Goal: Check status

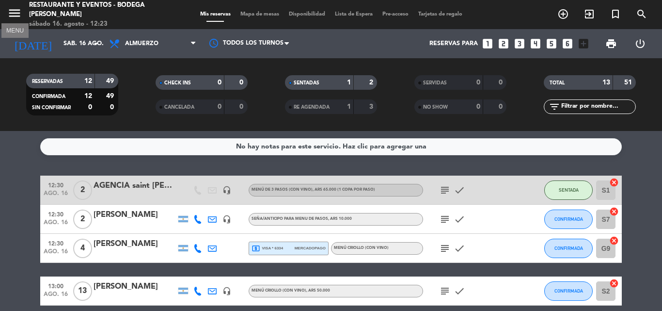
click at [17, 15] on icon "menu" at bounding box center [14, 13] width 15 height 15
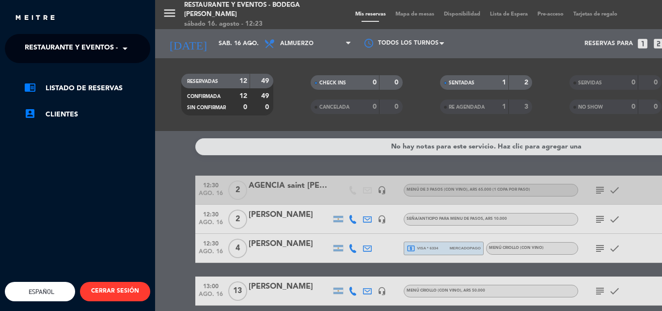
click at [82, 47] on span "Restaurante y Eventos - Bodega [PERSON_NAME]" at bounding box center [116, 48] width 183 height 20
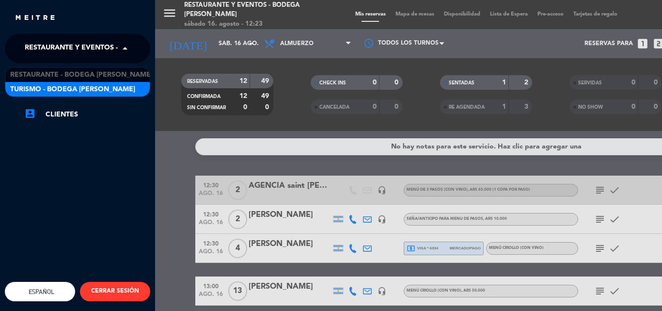
click at [81, 89] on span "Turismo - Bodega [PERSON_NAME]" at bounding box center [72, 89] width 125 height 11
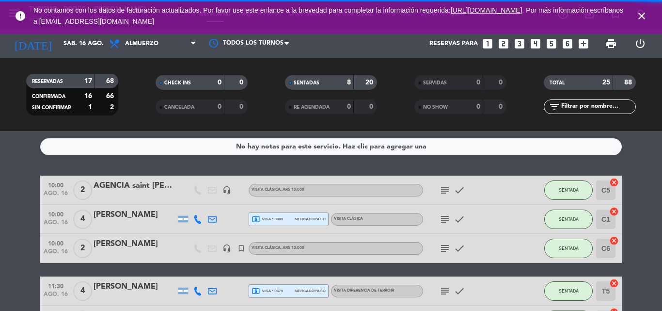
click at [648, 14] on span "close" at bounding box center [642, 16] width 26 height 26
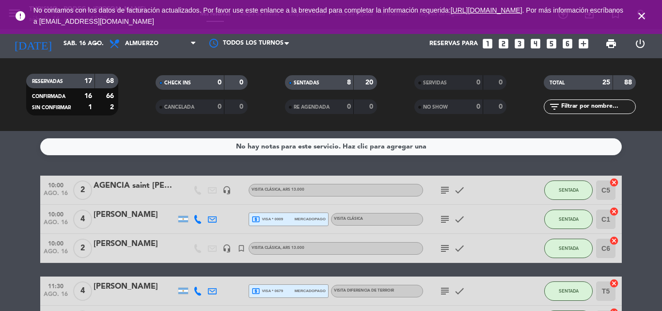
scroll to position [97, 0]
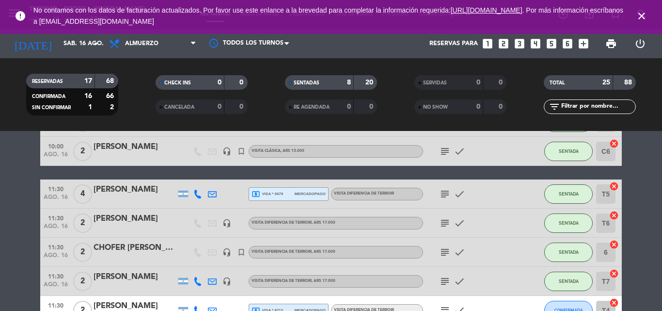
click at [446, 192] on icon "subject" at bounding box center [445, 194] width 12 height 12
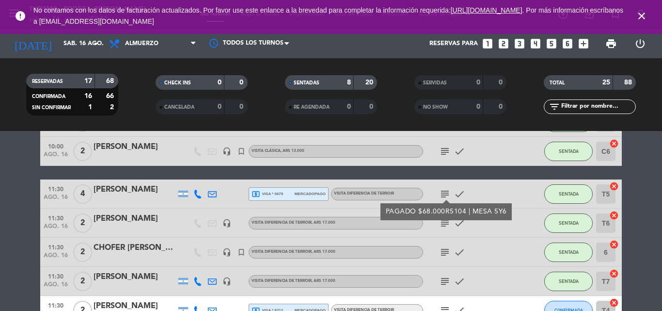
click at [446, 192] on icon "subject" at bounding box center [445, 194] width 12 height 12
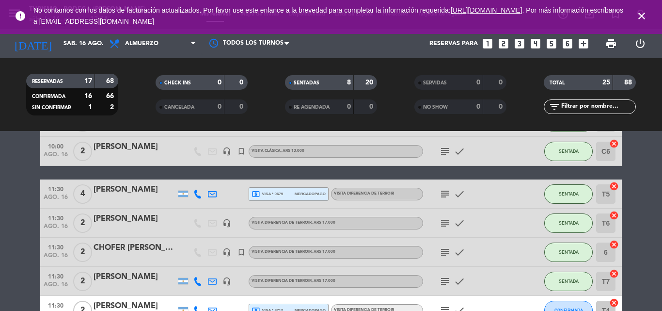
click at [645, 10] on icon "close" at bounding box center [642, 16] width 12 height 12
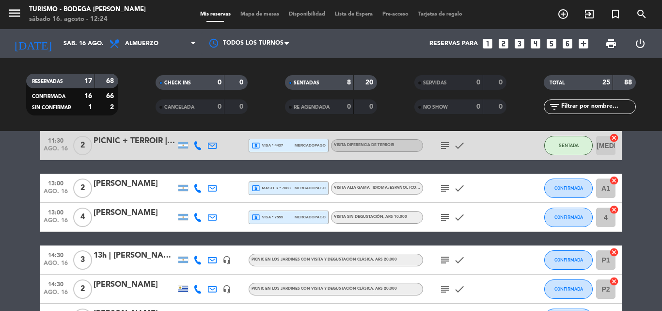
scroll to position [339, 0]
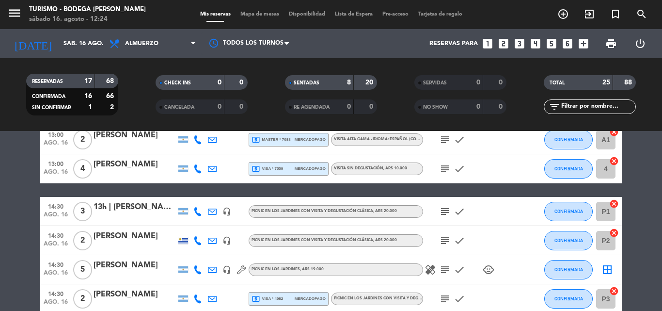
click at [442, 207] on icon "subject" at bounding box center [445, 212] width 12 height 12
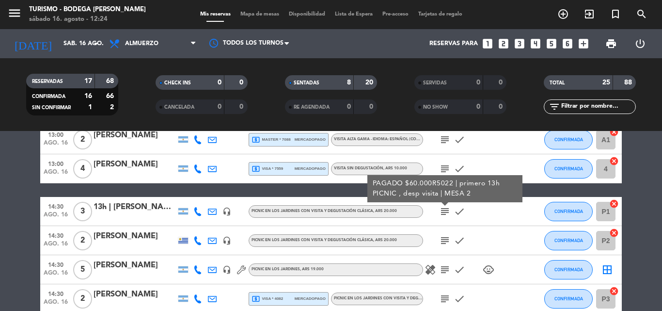
click at [449, 209] on icon "subject" at bounding box center [445, 212] width 12 height 12
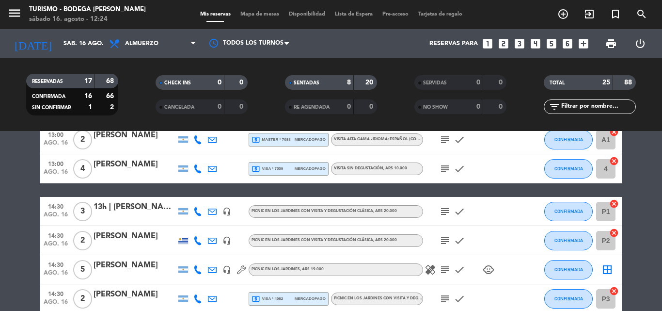
click at [448, 238] on icon "subject" at bounding box center [445, 241] width 12 height 12
click at [446, 270] on icon "subject" at bounding box center [445, 270] width 12 height 12
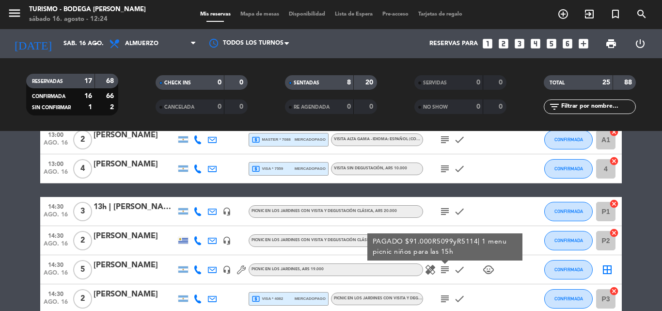
scroll to position [388, 0]
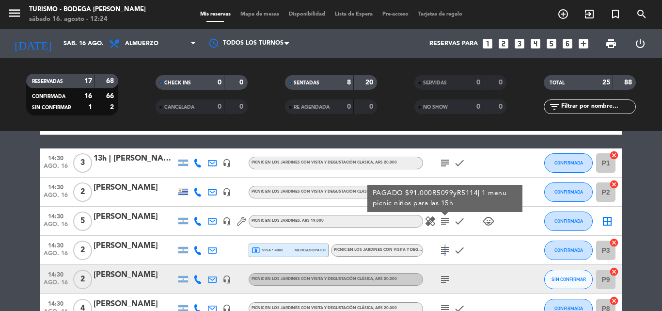
click at [444, 251] on icon "subject" at bounding box center [445, 250] width 12 height 12
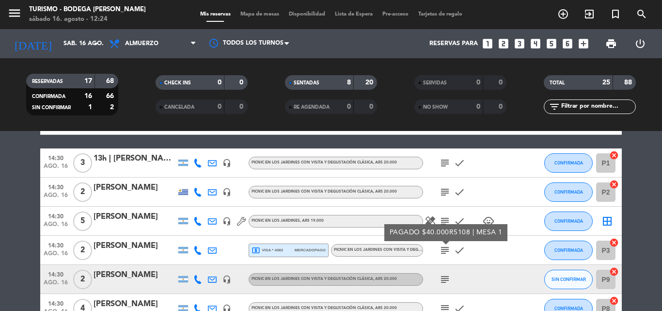
click at [442, 277] on icon "subject" at bounding box center [445, 279] width 12 height 12
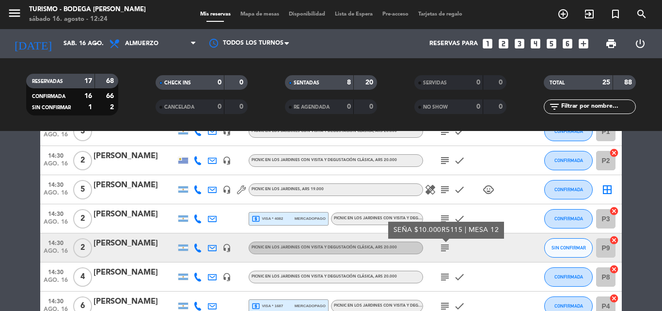
scroll to position [436, 0]
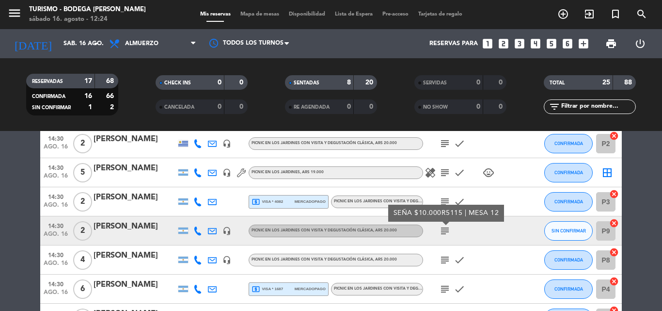
click at [444, 263] on icon "subject" at bounding box center [445, 260] width 12 height 12
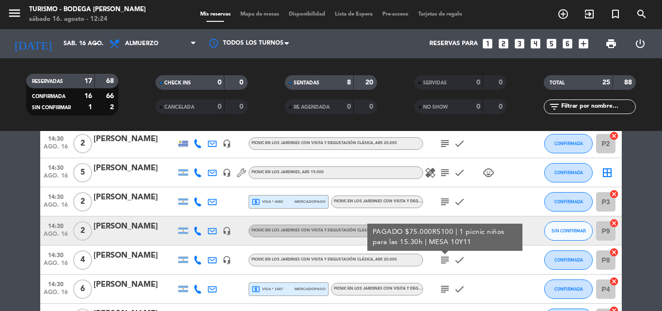
click at [445, 290] on icon "subject" at bounding box center [445, 289] width 12 height 12
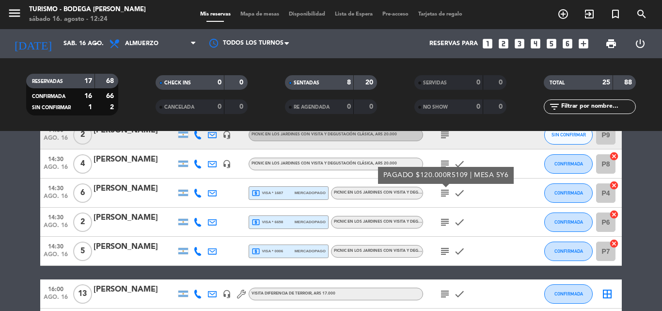
scroll to position [533, 0]
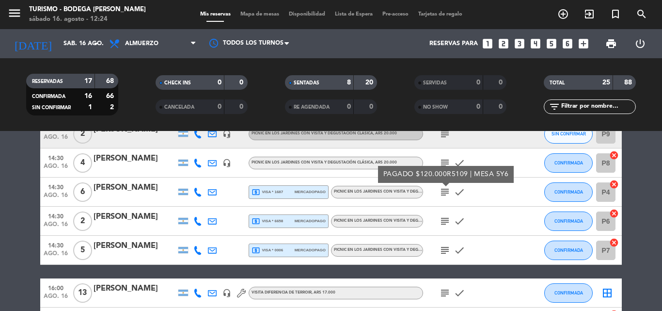
click at [447, 223] on icon "subject" at bounding box center [445, 221] width 12 height 12
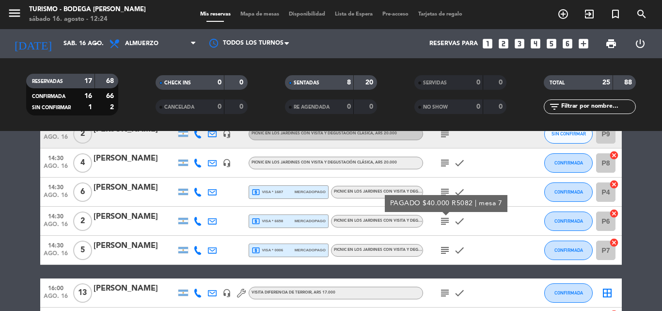
click at [445, 248] on icon "subject" at bounding box center [445, 250] width 12 height 12
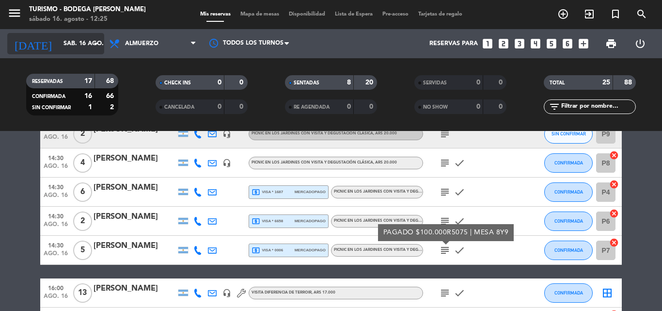
click at [73, 46] on input "sáb. 16 ago." at bounding box center [100, 43] width 82 height 16
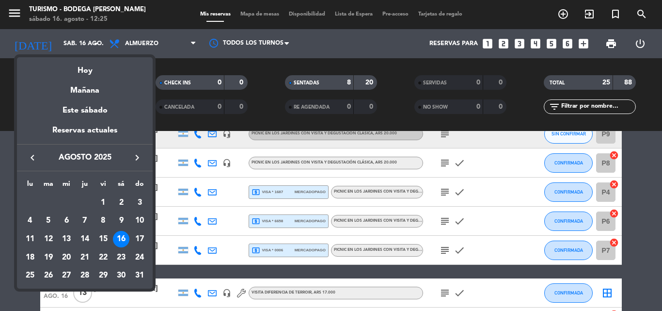
click at [15, 12] on div at bounding box center [331, 155] width 662 height 311
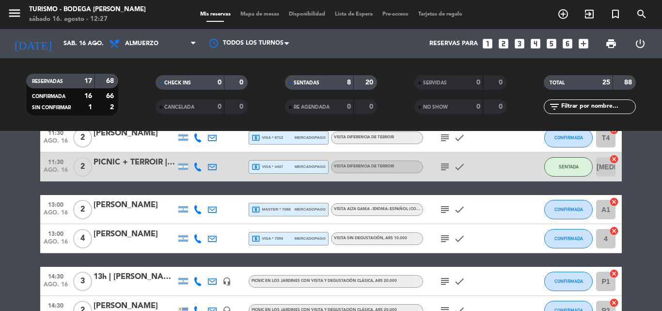
scroll to position [258, 0]
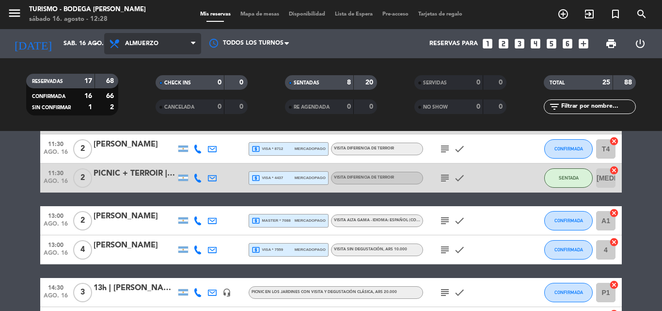
click at [131, 45] on span "Almuerzo" at bounding box center [141, 43] width 33 height 7
click at [20, 10] on icon "menu" at bounding box center [14, 13] width 15 height 15
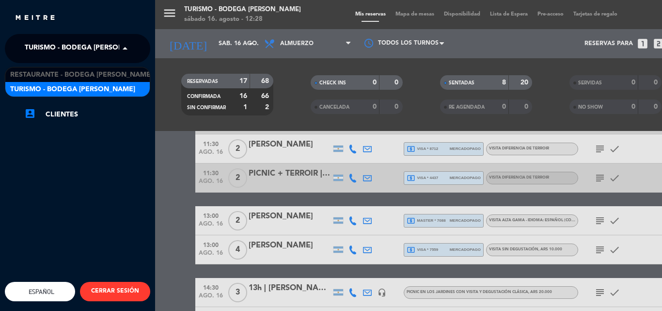
click at [60, 40] on span "Turismo - Bodega [PERSON_NAME]" at bounding box center [87, 48] width 125 height 20
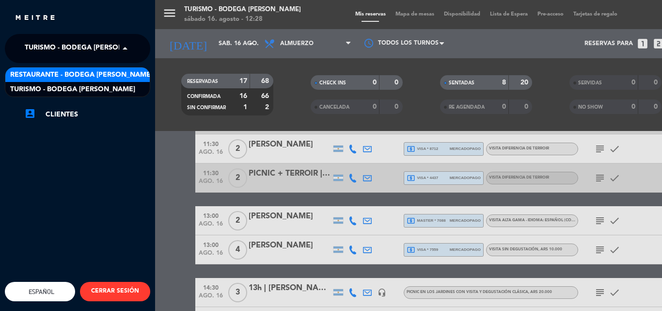
click at [61, 68] on div "Restaurante - Bodega [PERSON_NAME]" at bounding box center [77, 74] width 145 height 15
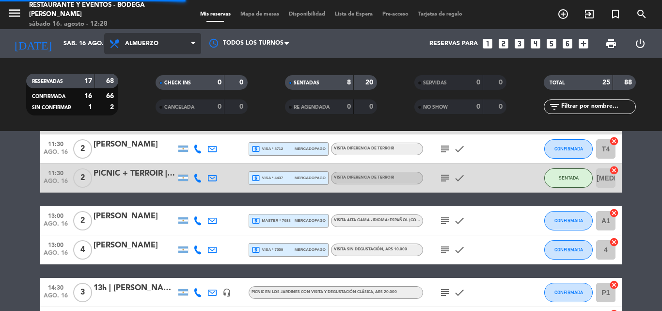
click at [142, 43] on span "Almuerzo" at bounding box center [141, 43] width 33 height 7
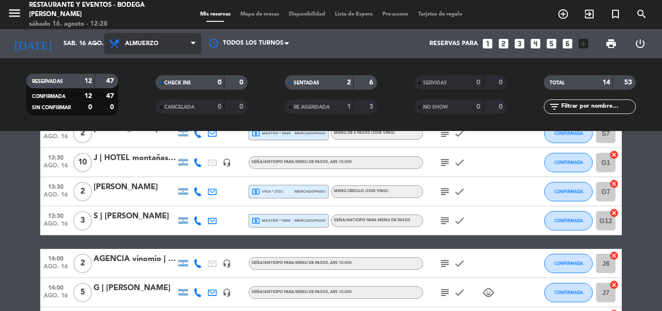
click at [152, 46] on span "Almuerzo" at bounding box center [141, 43] width 33 height 7
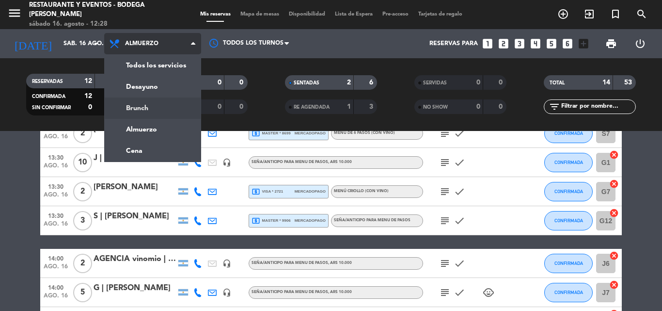
click at [147, 104] on div "menu Restaurante y Eventos - Bodega [PERSON_NAME][DATE] 16. agosto - 12:28 Mis …" at bounding box center [331, 65] width 662 height 131
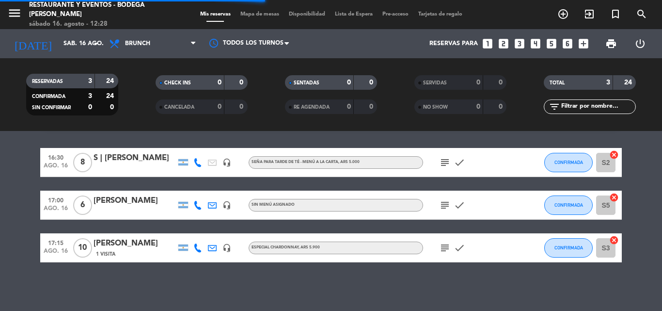
scroll to position [28, 0]
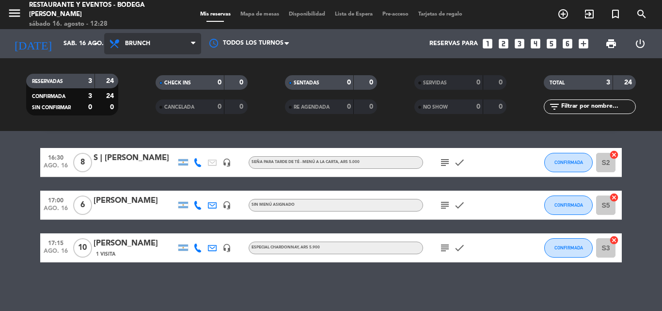
click at [150, 36] on span "Brunch" at bounding box center [152, 43] width 97 height 21
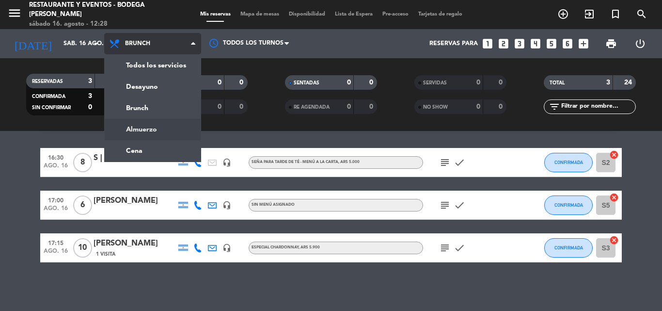
click at [156, 125] on div "menu Restaurante y Eventos - Bodega [PERSON_NAME][DATE] 16. agosto - 12:28 Mis …" at bounding box center [331, 65] width 662 height 131
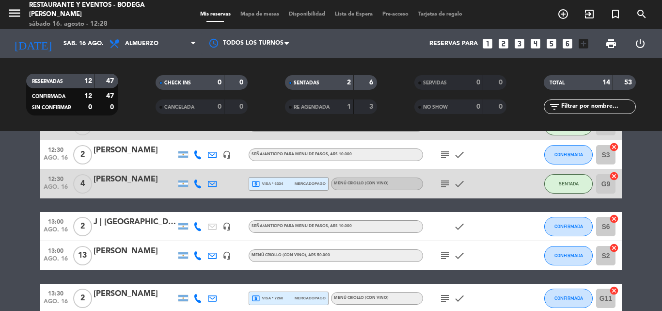
scroll to position [0, 0]
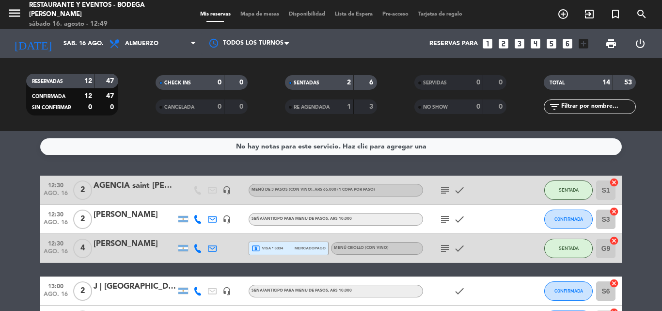
click at [446, 217] on icon "subject" at bounding box center [445, 219] width 12 height 12
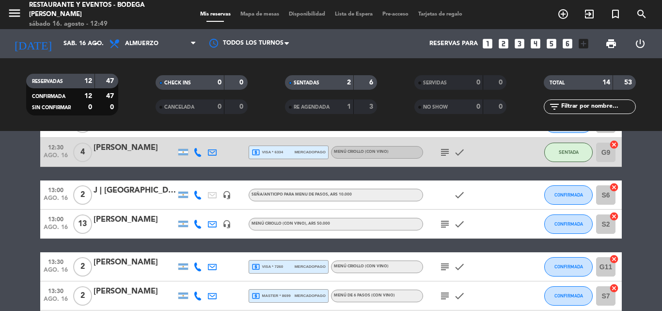
scroll to position [97, 0]
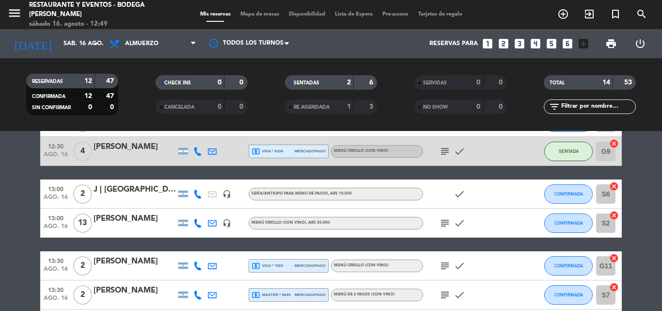
click at [444, 222] on icon "subject" at bounding box center [445, 223] width 12 height 12
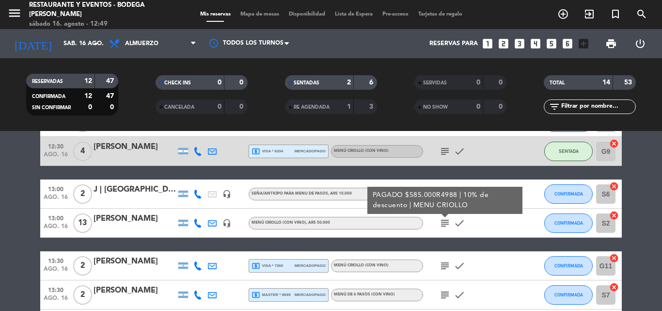
scroll to position [145, 0]
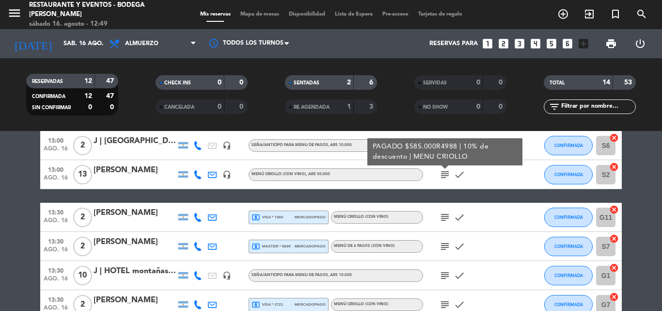
click at [445, 211] on icon "subject" at bounding box center [445, 217] width 12 height 12
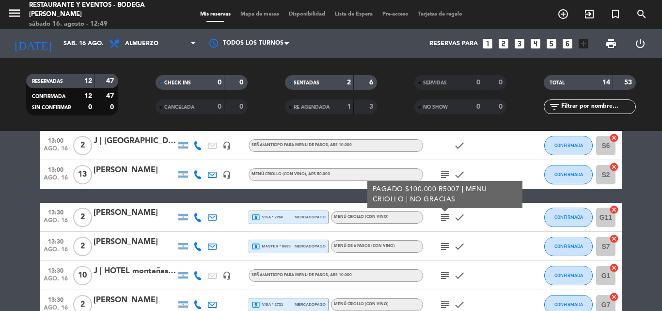
scroll to position [194, 0]
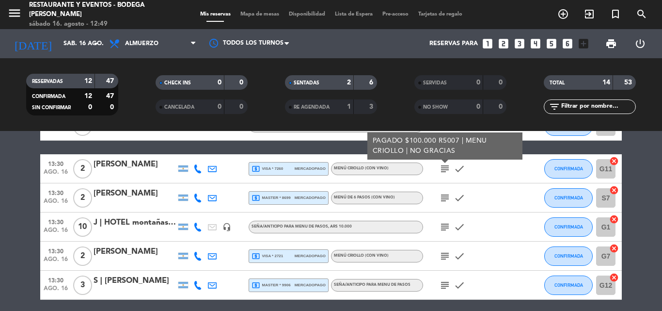
click at [443, 196] on icon "subject" at bounding box center [445, 198] width 12 height 12
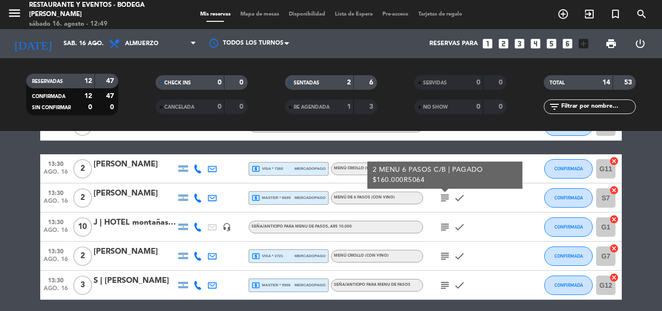
click at [443, 196] on icon "subject" at bounding box center [445, 198] width 12 height 12
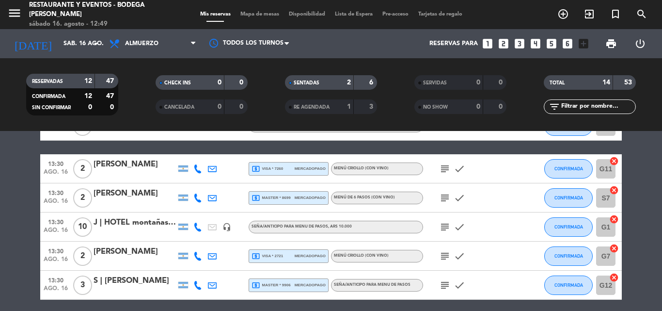
click at [450, 229] on icon "subject" at bounding box center [445, 227] width 12 height 12
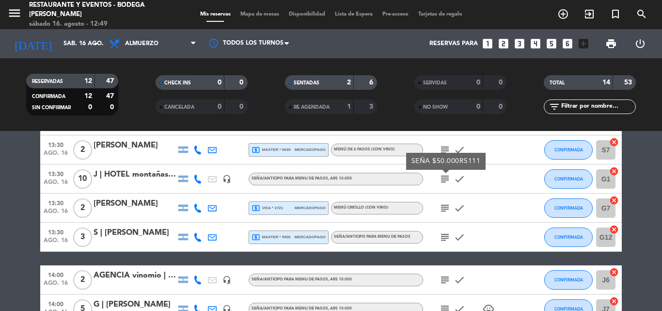
scroll to position [242, 0]
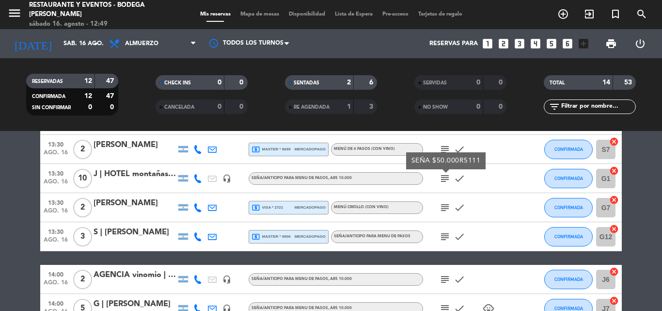
click at [444, 210] on icon "subject" at bounding box center [445, 208] width 12 height 12
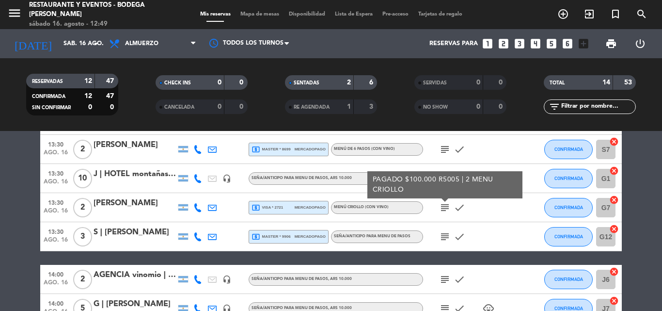
click at [444, 237] on icon "subject" at bounding box center [445, 237] width 12 height 12
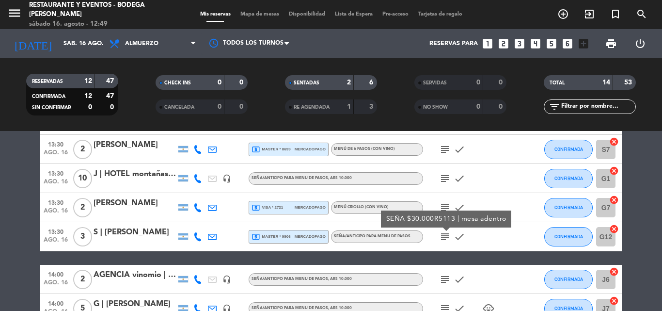
click at [444, 237] on icon "subject" at bounding box center [445, 237] width 12 height 12
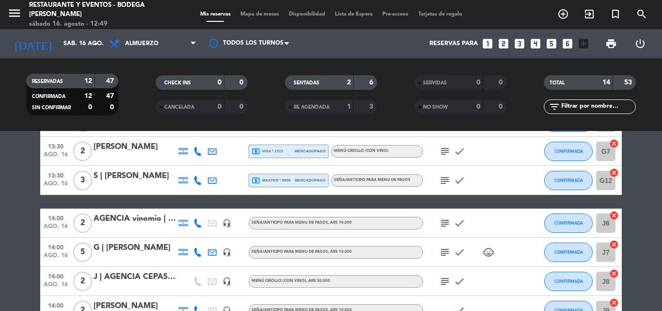
scroll to position [361, 0]
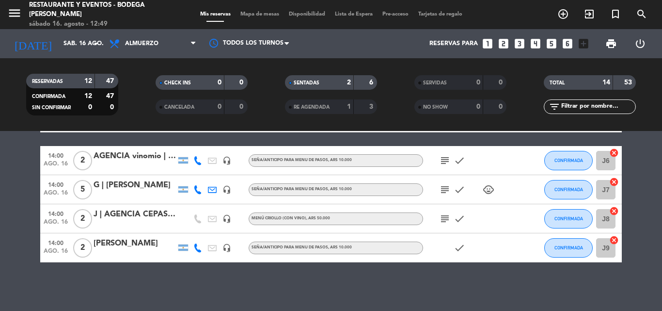
click at [445, 159] on icon "subject" at bounding box center [445, 161] width 12 height 12
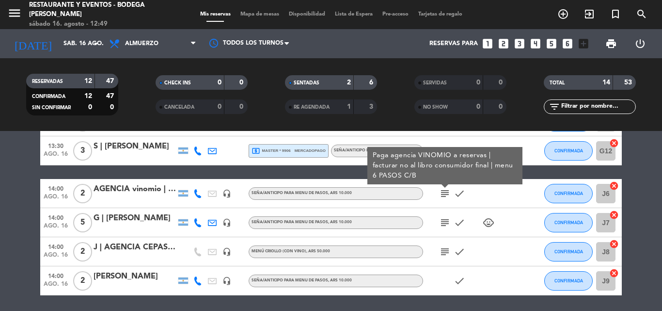
scroll to position [313, 0]
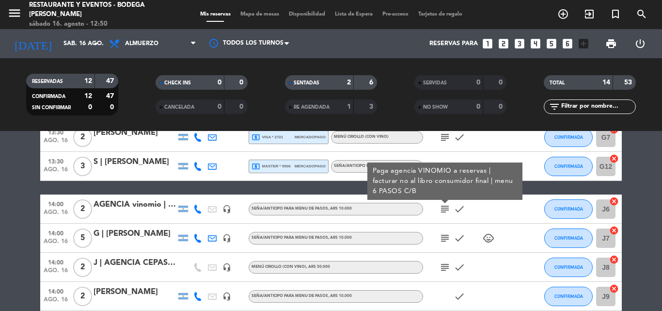
click at [447, 207] on icon "subject" at bounding box center [445, 209] width 12 height 12
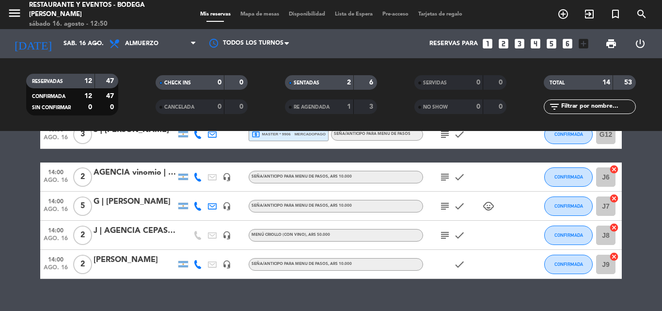
scroll to position [361, 0]
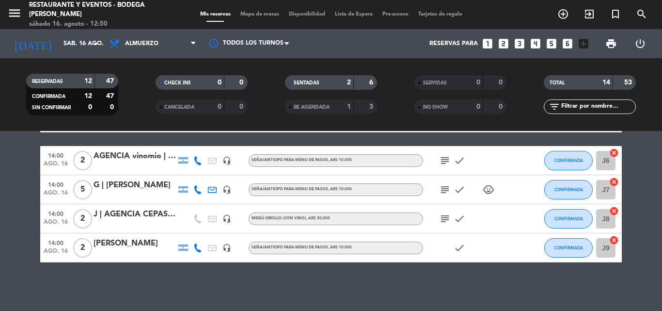
click at [443, 193] on icon "subject" at bounding box center [445, 190] width 12 height 12
click at [448, 216] on icon "subject" at bounding box center [445, 219] width 12 height 12
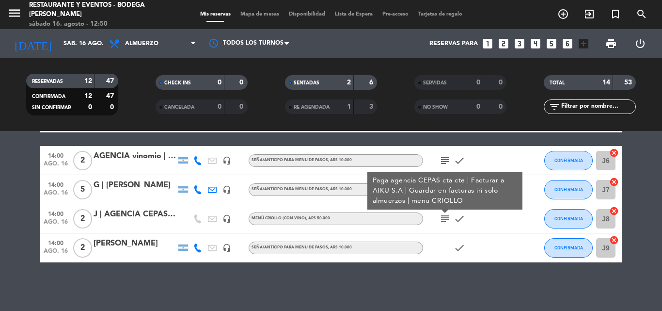
click at [448, 216] on icon "subject" at bounding box center [445, 219] width 12 height 12
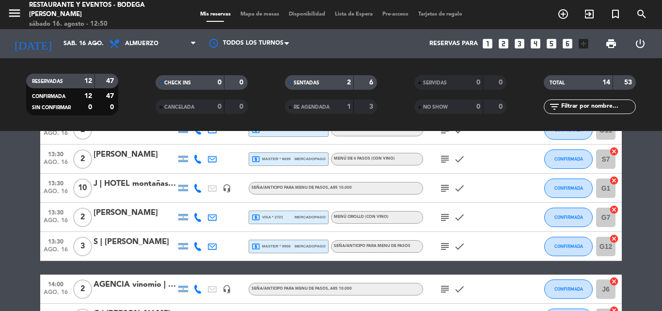
scroll to position [216, 0]
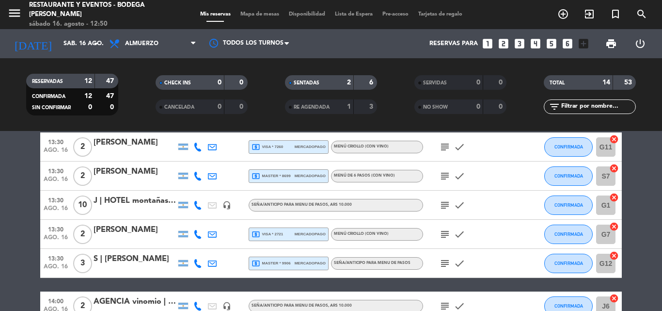
click at [444, 203] on icon "subject" at bounding box center [445, 205] width 12 height 12
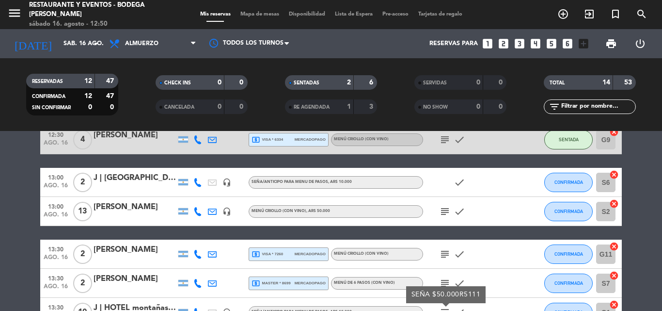
scroll to position [70, 0]
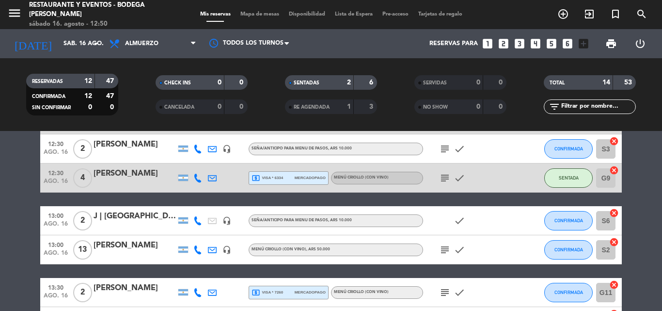
click at [444, 248] on icon "subject" at bounding box center [445, 250] width 12 height 12
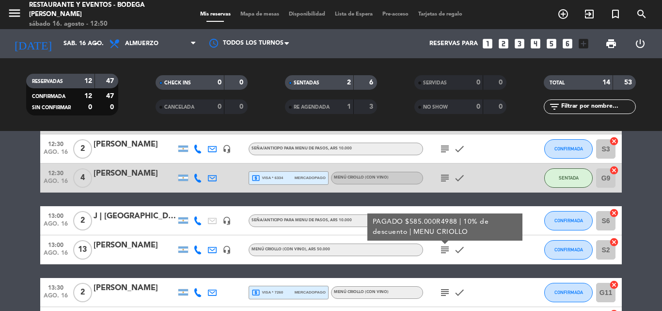
click at [444, 248] on icon "subject" at bounding box center [445, 250] width 12 height 12
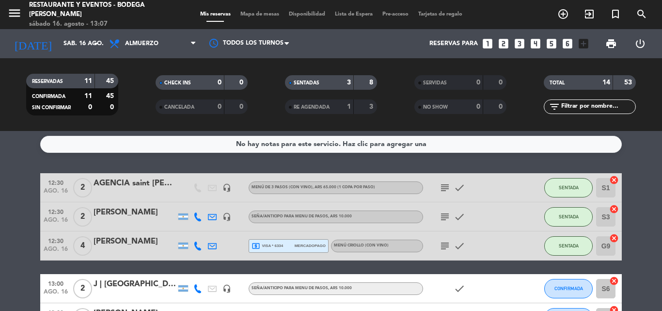
scroll to position [0, 0]
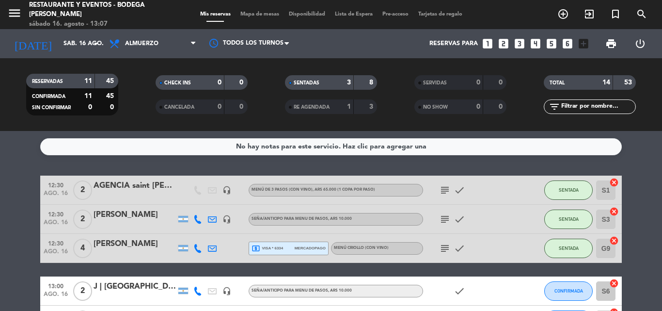
click at [440, 254] on div "subject check" at bounding box center [466, 248] width 87 height 29
click at [448, 245] on icon "subject" at bounding box center [445, 248] width 12 height 12
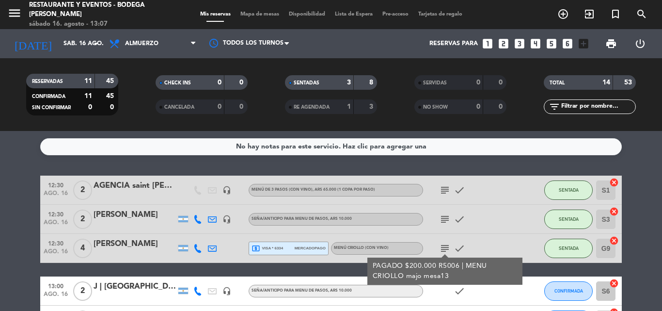
click at [448, 245] on icon "subject" at bounding box center [445, 248] width 12 height 12
